Goal: Task Accomplishment & Management: Use online tool/utility

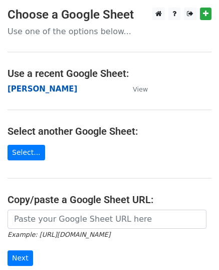
click at [46, 91] on strong "[PERSON_NAME]" at bounding box center [43, 88] width 70 height 9
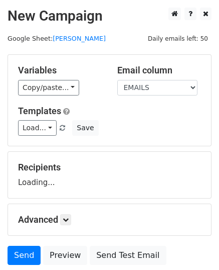
click at [86, 103] on div "Variables Copy/paste... {{EMAILS}} Email column EMAILS Templates Load... Send a…" at bounding box center [109, 100] width 203 height 91
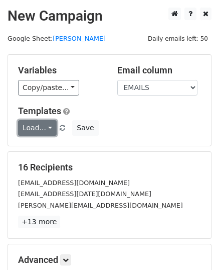
click at [47, 130] on link "Load..." at bounding box center [37, 128] width 39 height 16
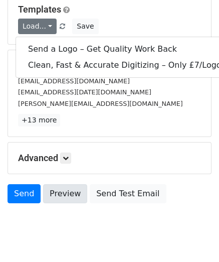
scroll to position [126, 0]
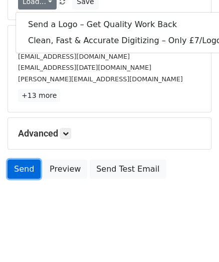
click at [35, 169] on link "Send" at bounding box center [24, 169] width 33 height 19
